Goal: Information Seeking & Learning: Learn about a topic

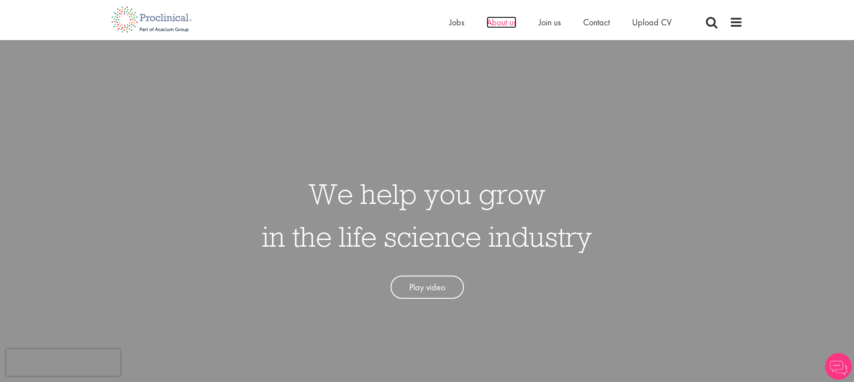
click at [497, 23] on span "About us" at bounding box center [502, 22] width 30 height 12
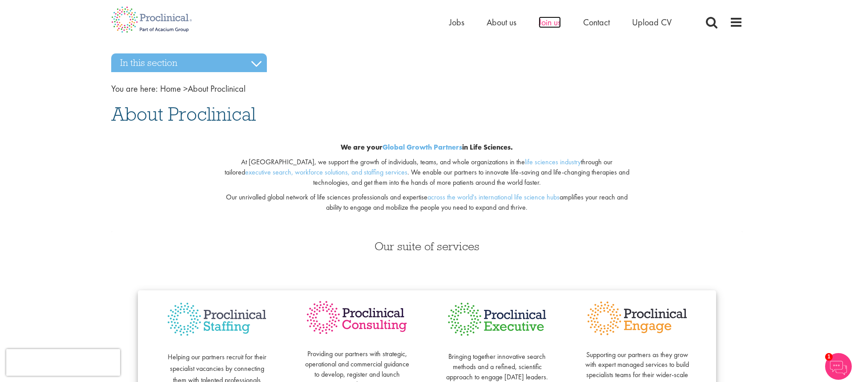
click at [547, 21] on span "Join us" at bounding box center [550, 22] width 22 height 12
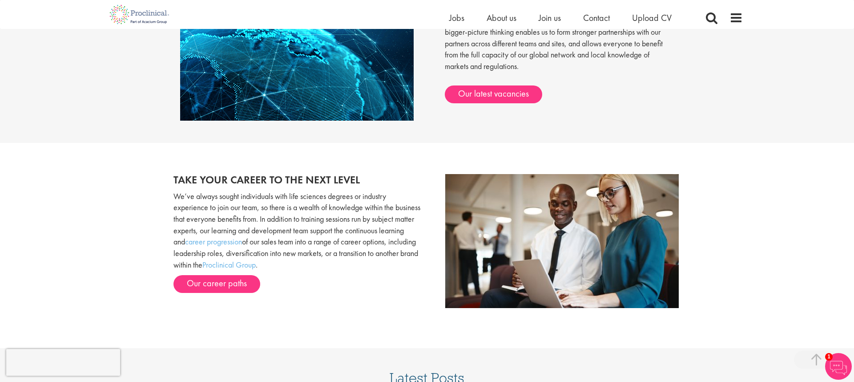
scroll to position [845, 0]
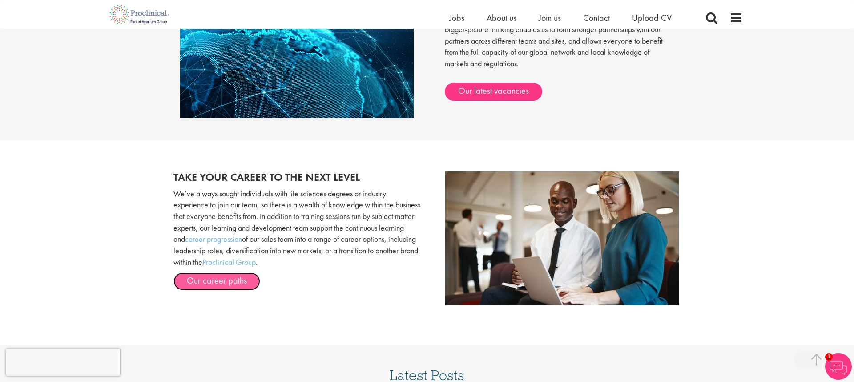
click at [226, 283] on link "Our career paths" at bounding box center [217, 281] width 87 height 18
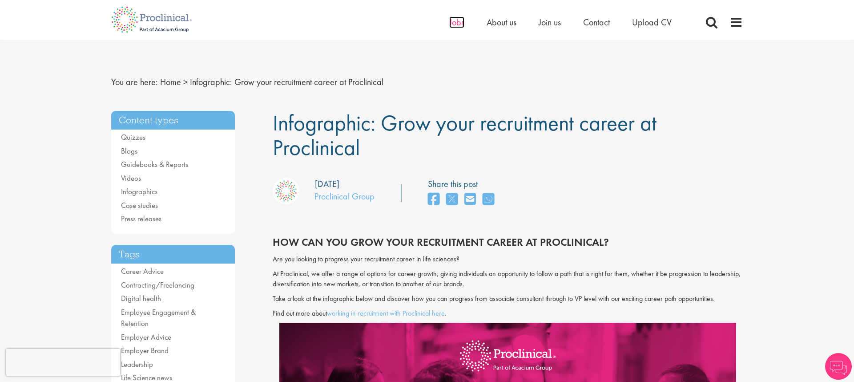
click at [457, 25] on span "Jobs" at bounding box center [456, 22] width 15 height 12
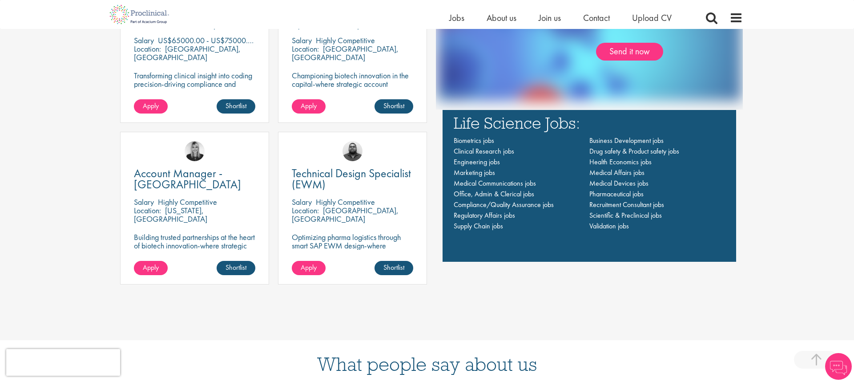
scroll to position [764, 0]
